Goal: Check status: Check status

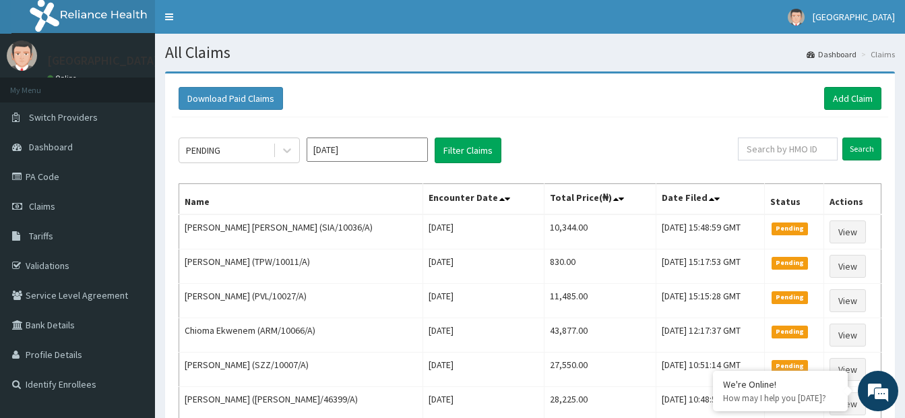
click at [715, 144] on div "PENDING [DATE] Filter Claims" at bounding box center [457, 150] width 559 height 26
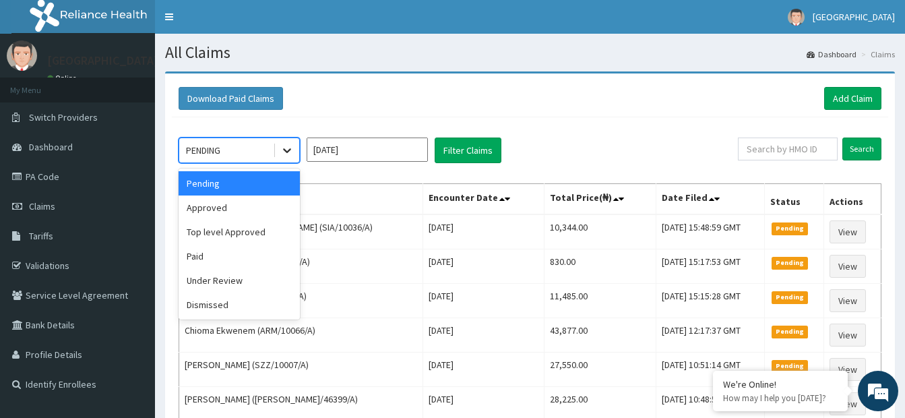
click at [287, 158] on div at bounding box center [287, 150] width 24 height 24
click at [232, 211] on div "Approved" at bounding box center [238, 207] width 121 height 24
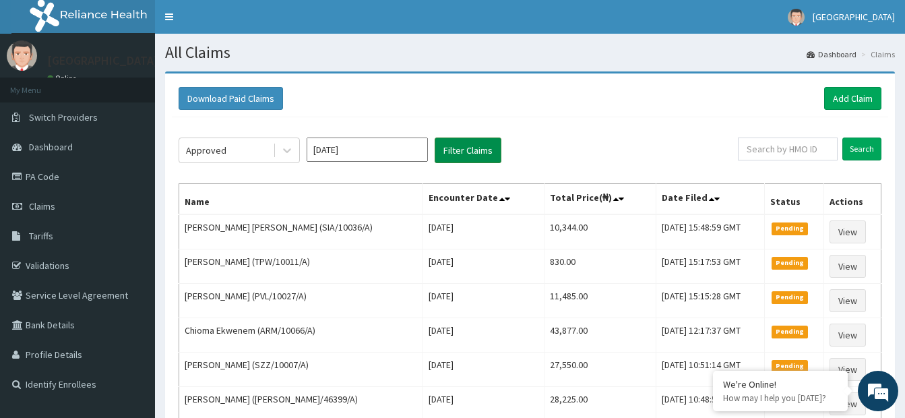
click at [459, 143] on button "Filter Claims" at bounding box center [467, 150] width 67 height 26
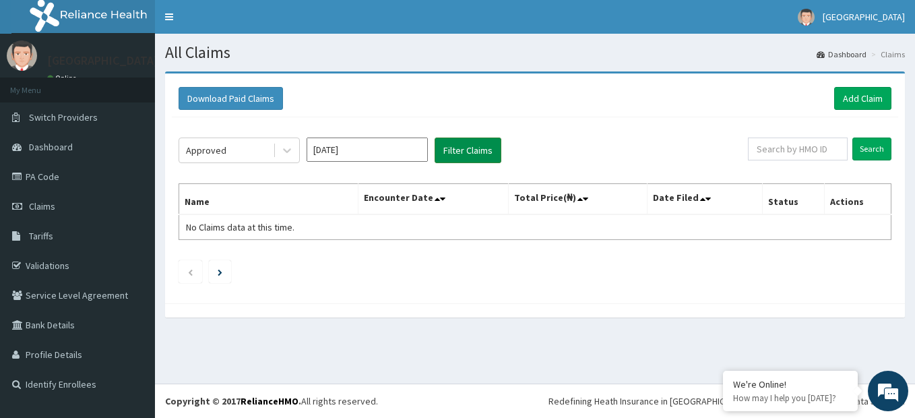
click at [469, 160] on button "Filter Claims" at bounding box center [467, 150] width 67 height 26
click at [287, 156] on icon at bounding box center [286, 149] width 13 height 13
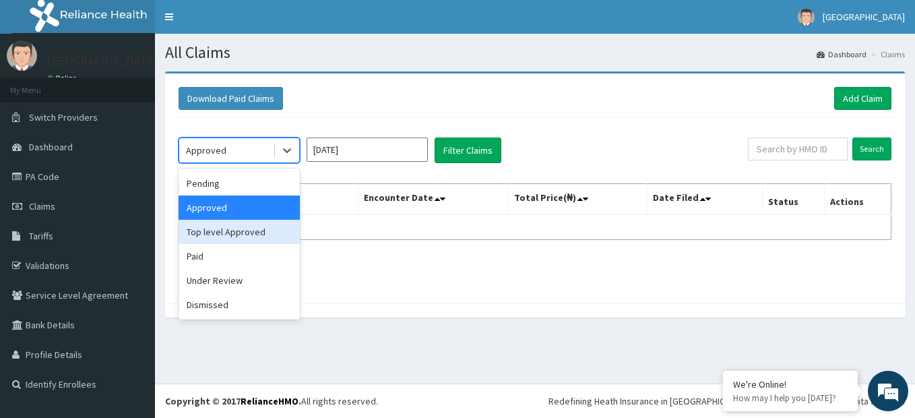
click at [273, 236] on div "Top level Approved" at bounding box center [238, 232] width 121 height 24
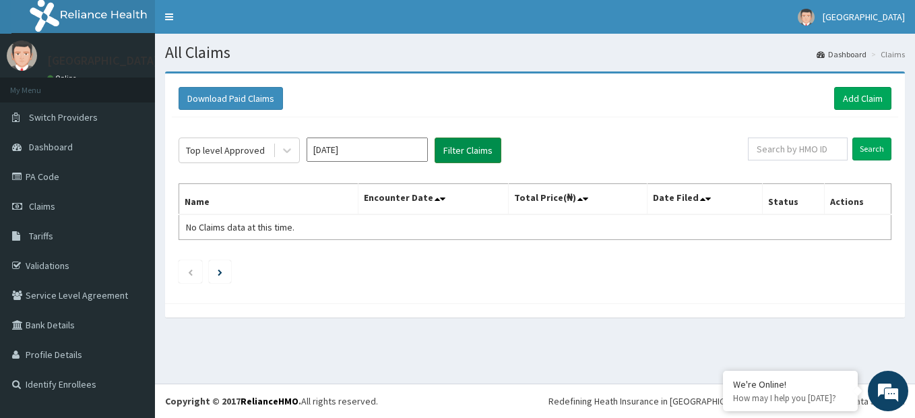
click at [488, 150] on button "Filter Claims" at bounding box center [467, 150] width 67 height 26
